Goal: Information Seeking & Learning: Compare options

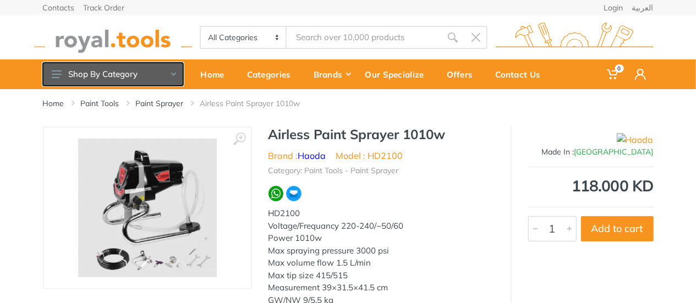
click at [156, 68] on button "Shop By Category" at bounding box center [113, 74] width 140 height 23
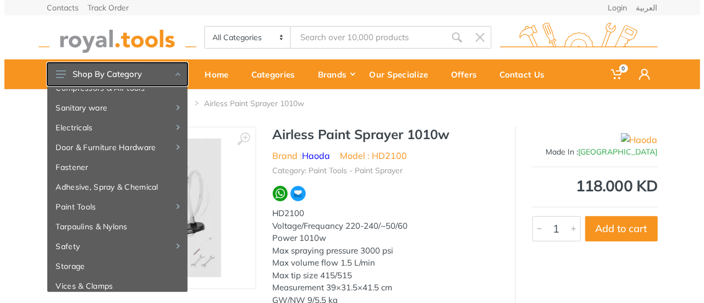
scroll to position [141, 0]
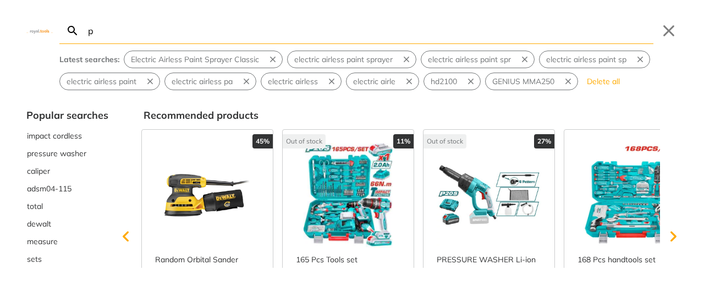
type input "p"
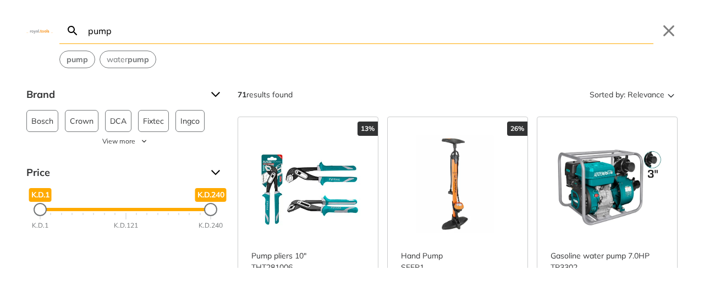
type input "pump"
click at [635, 303] on link "View more →" at bounding box center [607, 303] width 113 height 0
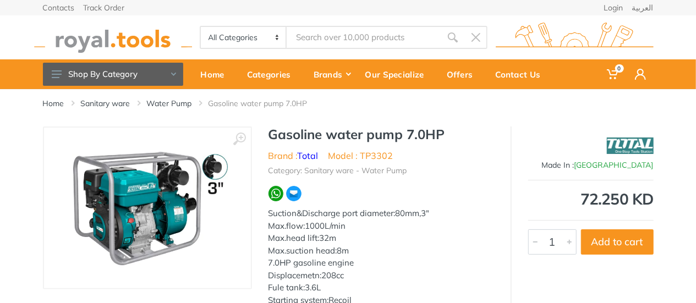
type input "pump"
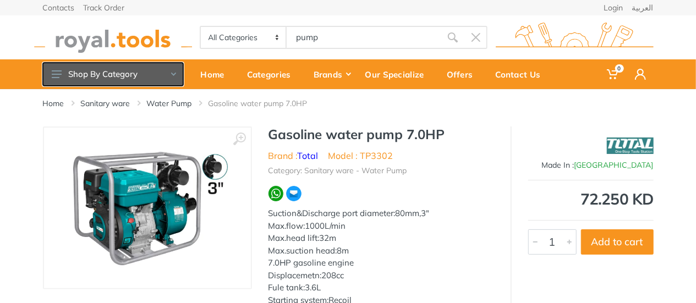
click at [87, 84] on button "Shop By Category" at bounding box center [113, 74] width 140 height 23
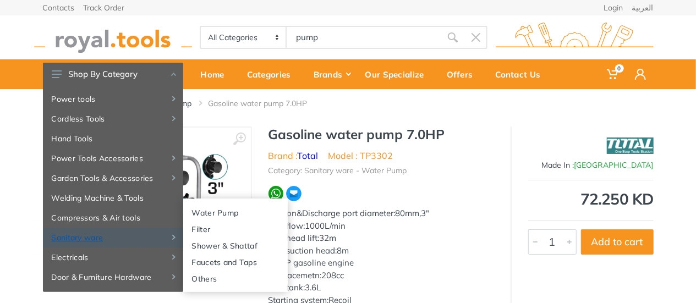
click at [91, 239] on link "Sanitary ware" at bounding box center [113, 238] width 140 height 20
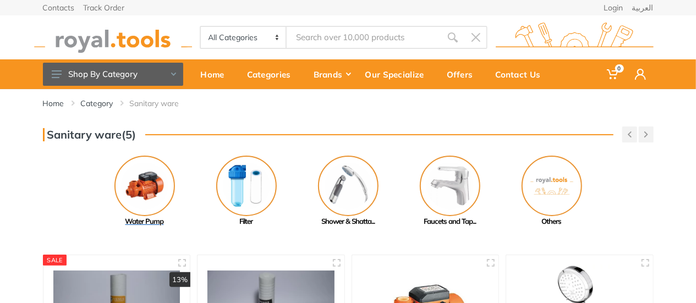
click at [147, 185] on img at bounding box center [144, 186] width 61 height 61
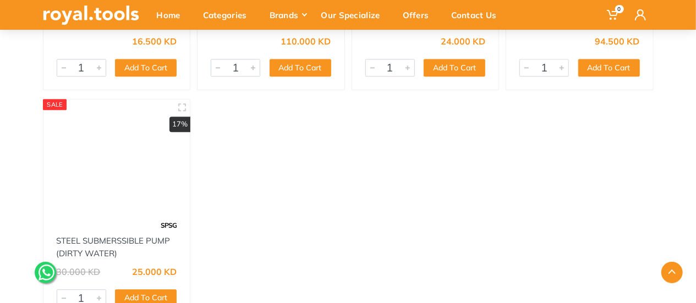
scroll to position [1210, 0]
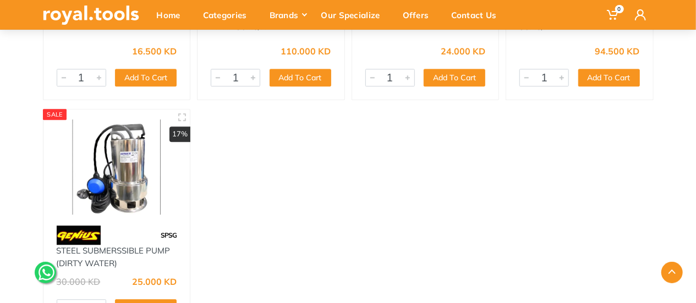
click at [134, 166] on img at bounding box center [116, 166] width 127 height 95
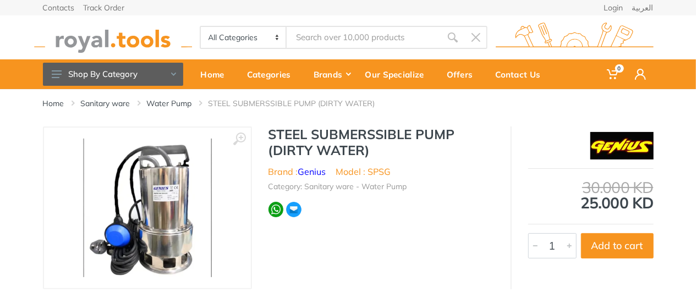
scroll to position [55, 0]
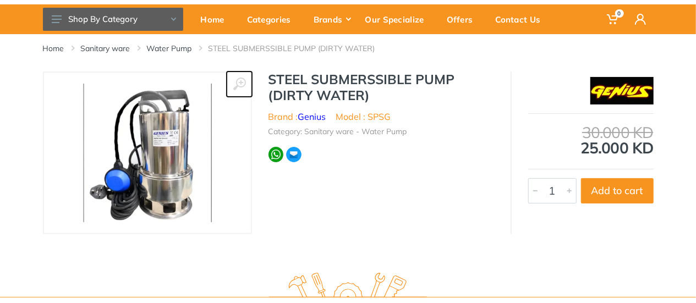
click at [239, 86] on use at bounding box center [239, 84] width 13 height 13
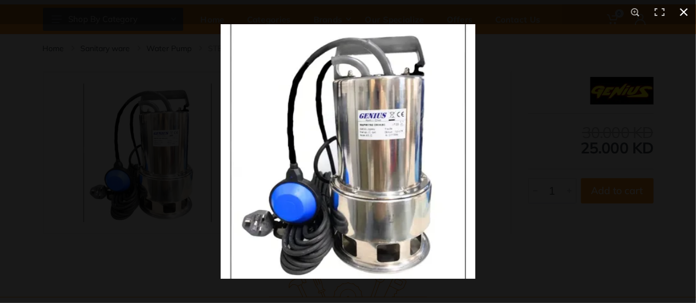
click at [546, 119] on div at bounding box center [569, 175] width 696 height 303
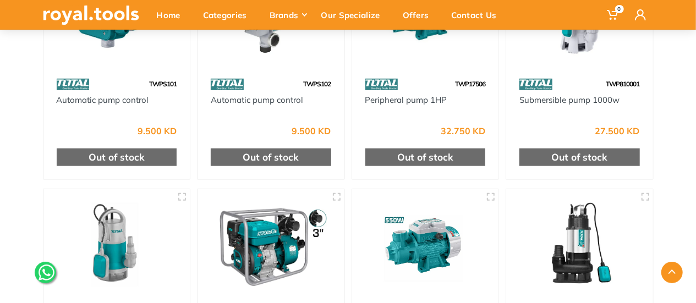
scroll to position [440, 0]
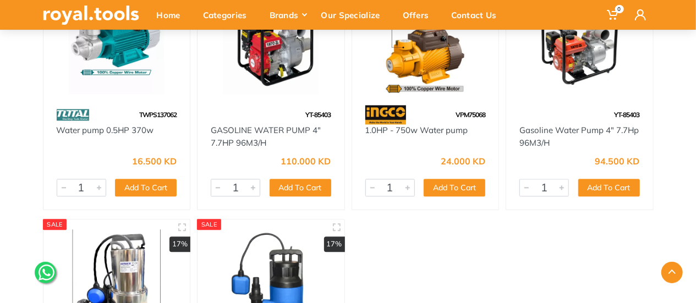
scroll to position [1210, 0]
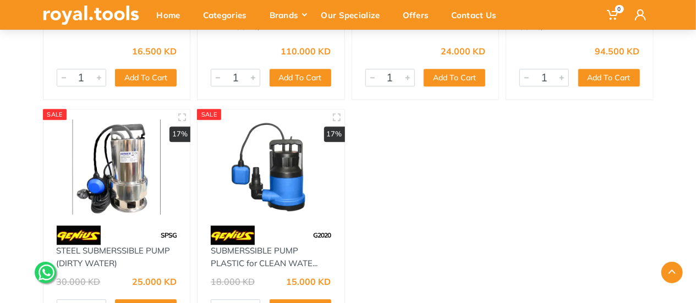
click at [291, 183] on img at bounding box center [270, 166] width 127 height 95
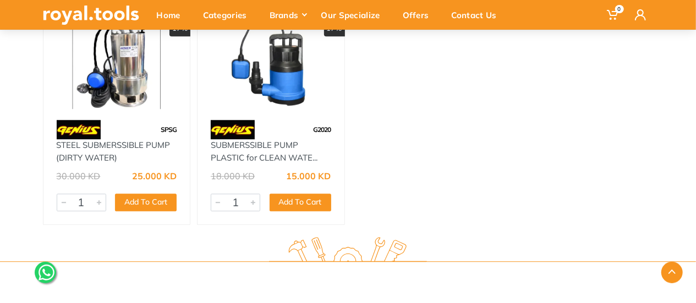
scroll to position [1261, 0]
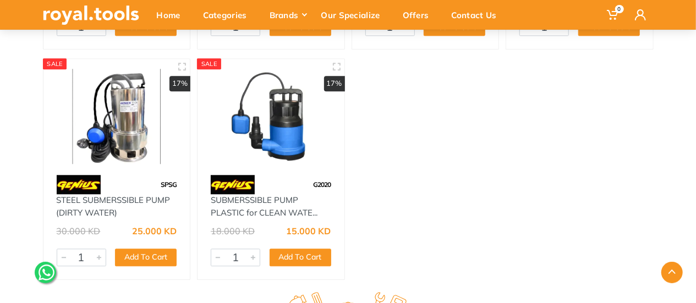
click at [143, 105] on img at bounding box center [116, 116] width 127 height 95
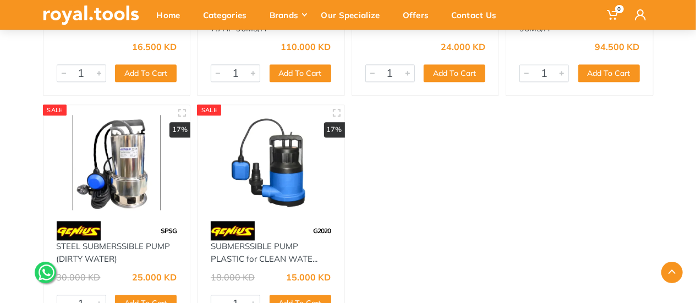
scroll to position [1206, 0]
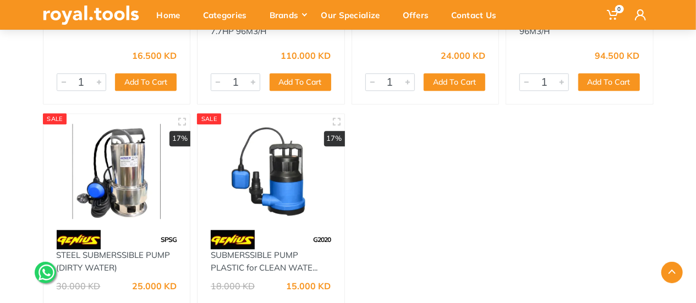
click at [313, 184] on img at bounding box center [270, 171] width 127 height 95
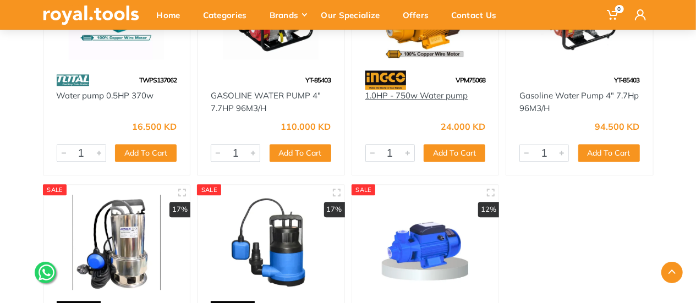
scroll to position [1320, 0]
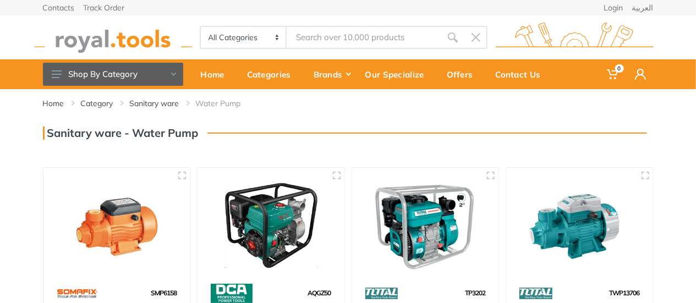
click at [141, 229] on img at bounding box center [116, 225] width 127 height 95
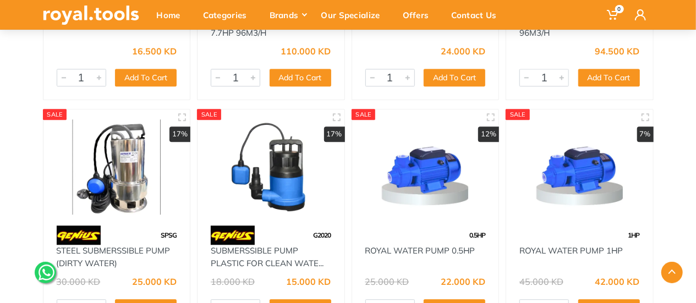
scroll to position [1210, 0]
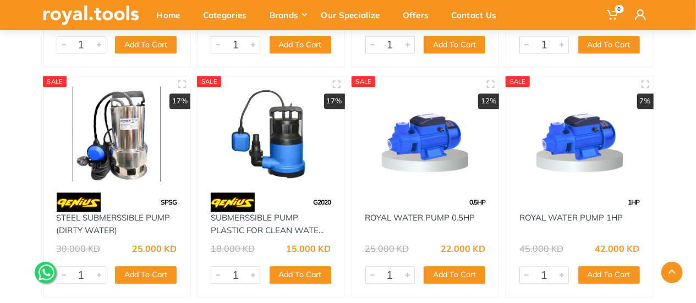
scroll to position [1261, 0]
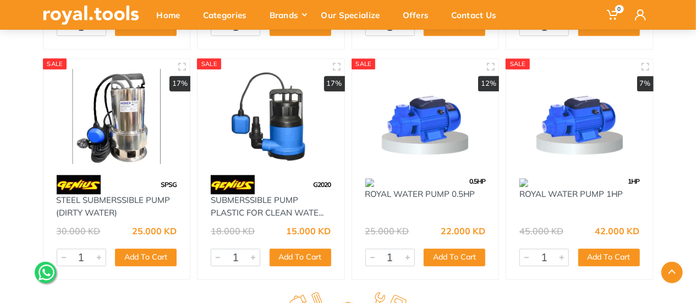
click at [287, 123] on img at bounding box center [270, 116] width 127 height 95
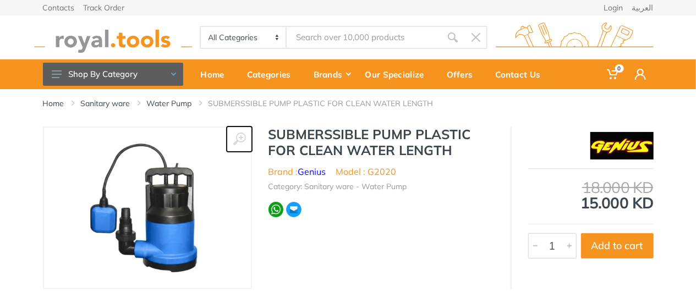
click at [235, 138] on icon at bounding box center [239, 139] width 13 height 13
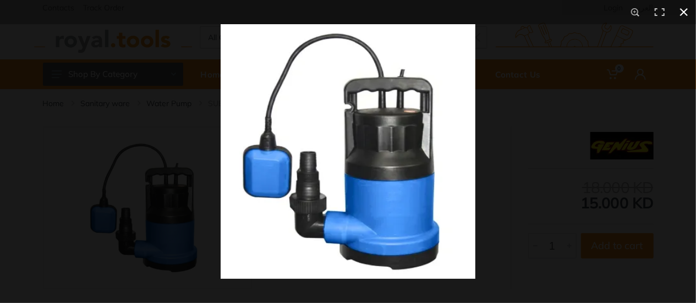
click at [498, 144] on div at bounding box center [569, 175] width 696 height 303
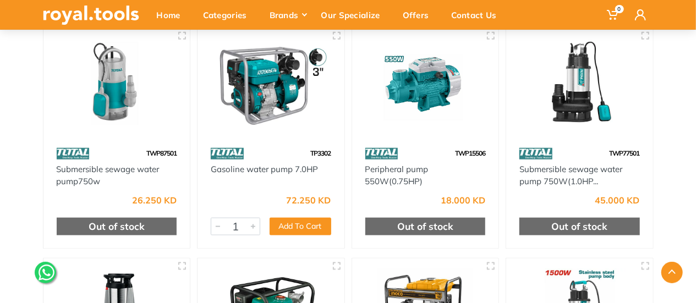
click at [109, 96] on img at bounding box center [116, 85] width 127 height 95
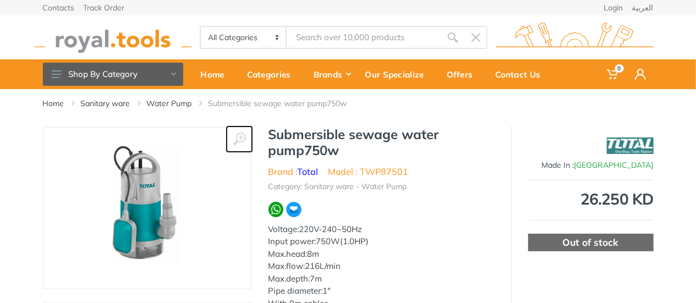
click at [242, 141] on icon at bounding box center [239, 139] width 13 height 13
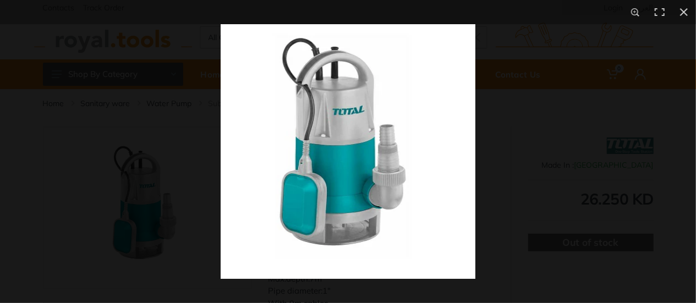
click at [283, 119] on img at bounding box center [348, 151] width 255 height 255
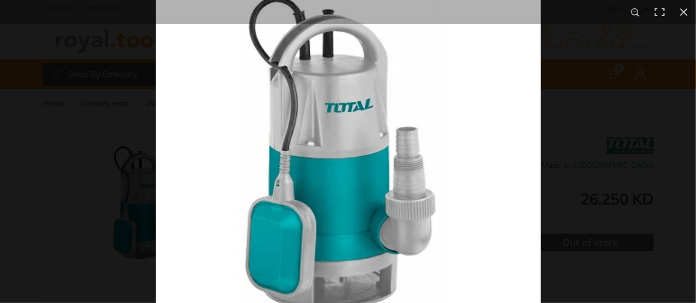
click at [283, 119] on img at bounding box center [348, 167] width 385 height 385
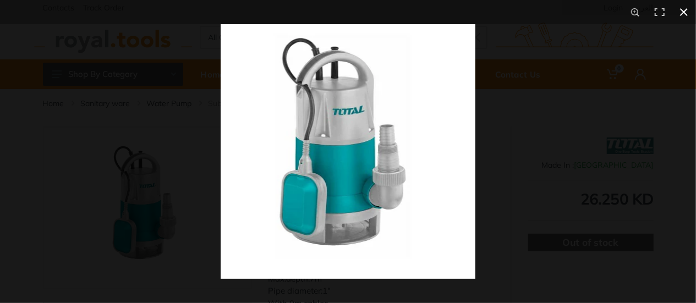
click at [512, 137] on div at bounding box center [569, 175] width 696 height 303
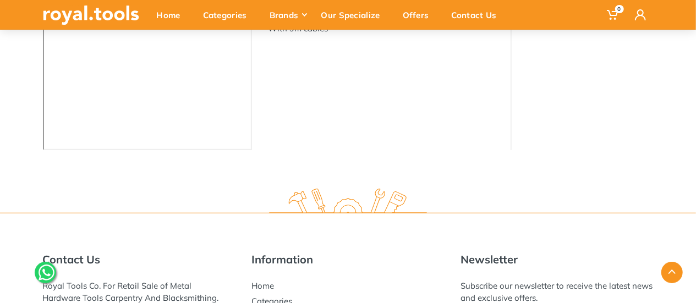
scroll to position [433, 0]
